Goal: Book appointment/travel/reservation

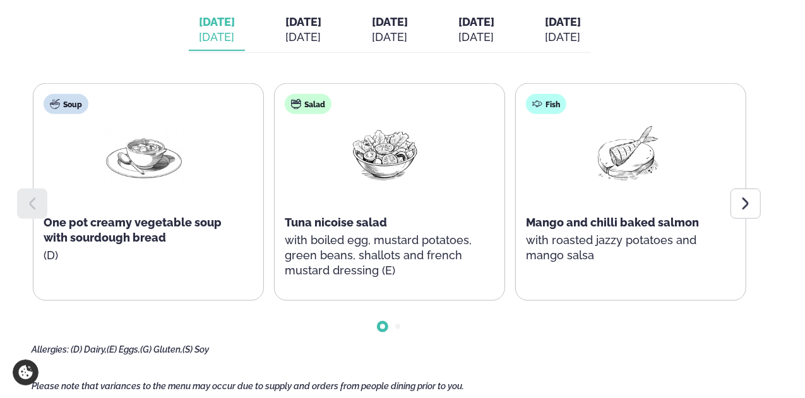
scroll to position [568, 0]
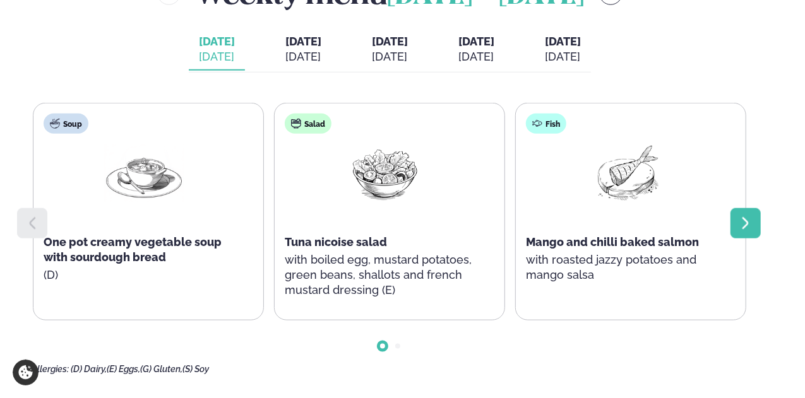
click at [751, 229] on icon at bounding box center [745, 223] width 15 height 15
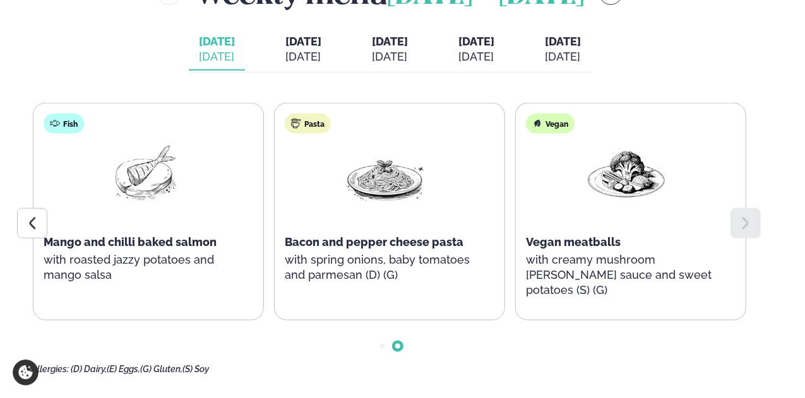
click at [750, 229] on icon at bounding box center [745, 223] width 15 height 15
click at [285, 64] on div "[DATE]" at bounding box center [303, 56] width 36 height 15
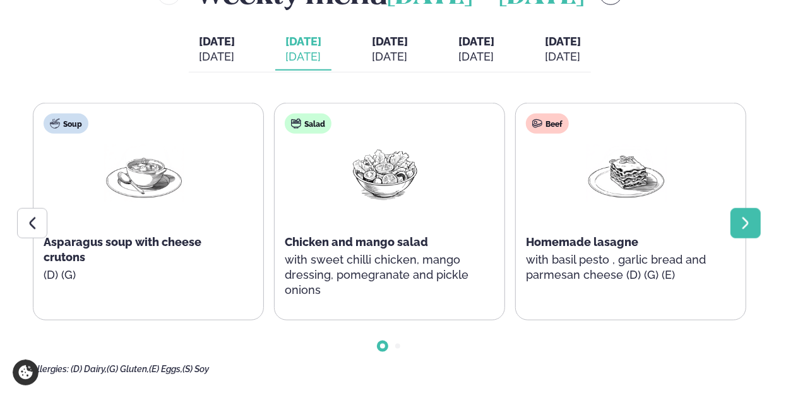
click at [741, 225] on icon at bounding box center [745, 223] width 15 height 15
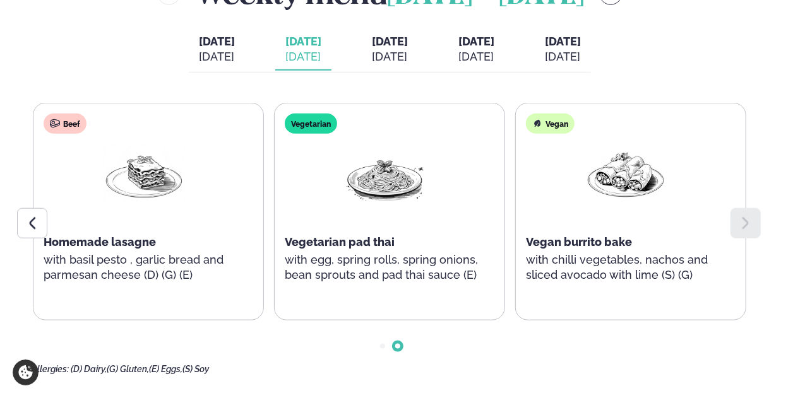
click at [735, 224] on div at bounding box center [745, 223] width 30 height 30
click at [396, 64] on div "[DATE]" at bounding box center [390, 56] width 36 height 15
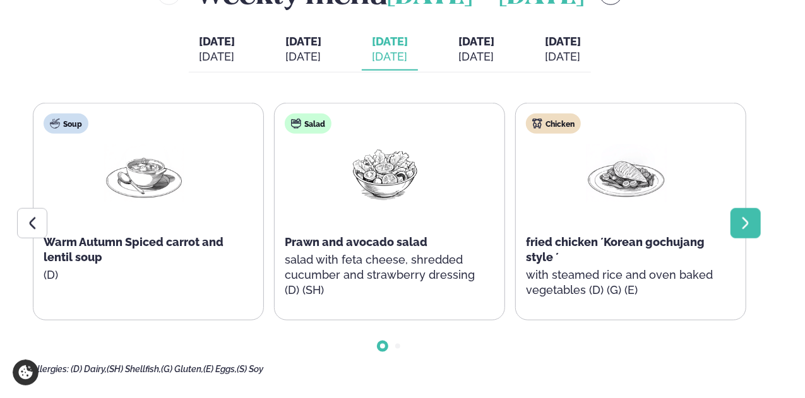
click at [740, 230] on icon at bounding box center [745, 223] width 15 height 15
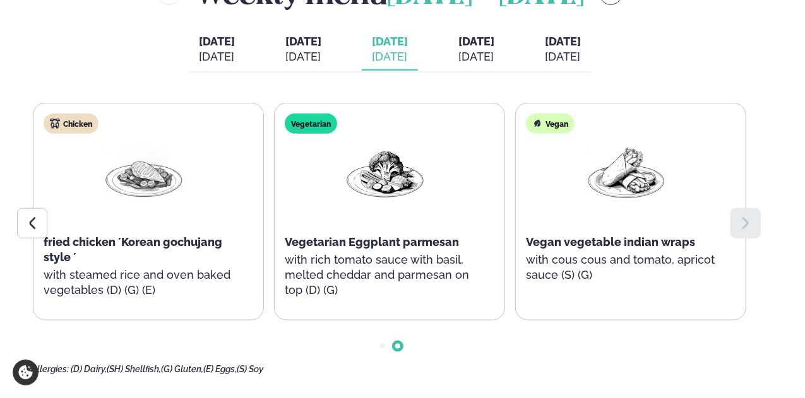
click at [494, 59] on div "[DATE]" at bounding box center [476, 56] width 36 height 15
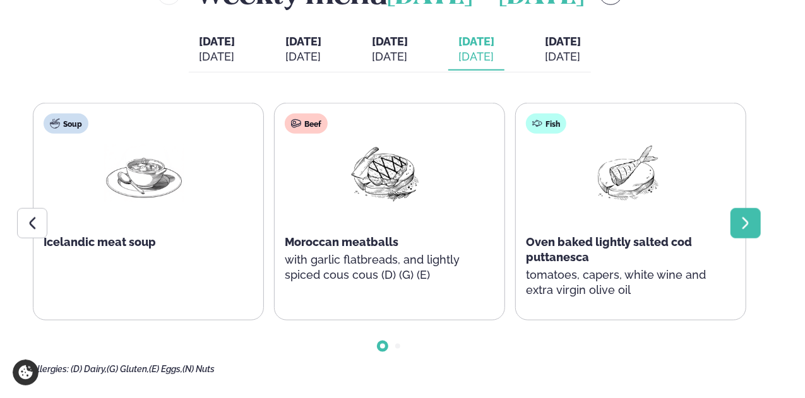
click at [745, 225] on div at bounding box center [745, 223] width 30 height 30
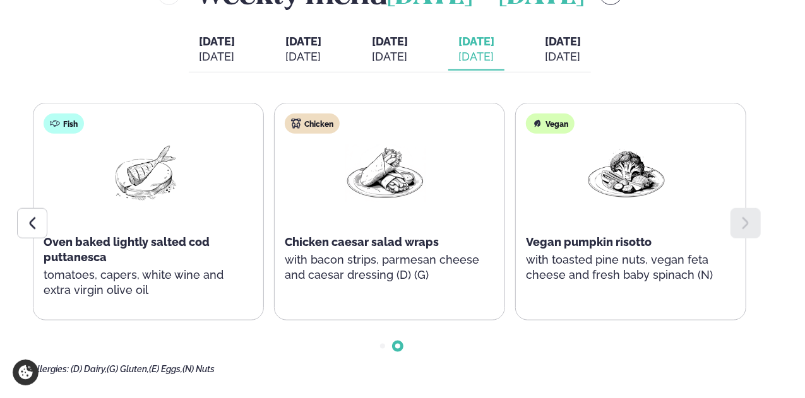
click at [745, 225] on div at bounding box center [745, 223] width 30 height 30
